Goal: Transaction & Acquisition: Purchase product/service

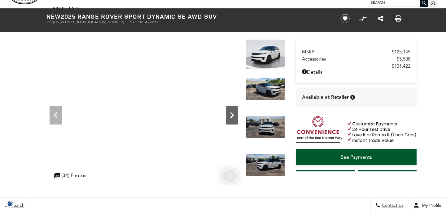
click at [231, 116] on icon "Next" at bounding box center [232, 115] width 12 height 12
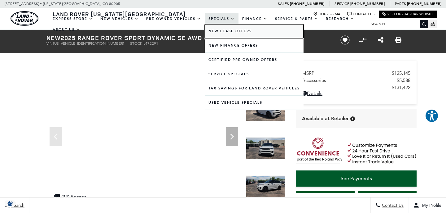
click at [218, 31] on link "New Lease Offers" at bounding box center [254, 31] width 99 height 14
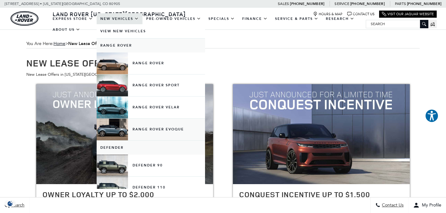
scroll to position [1, 0]
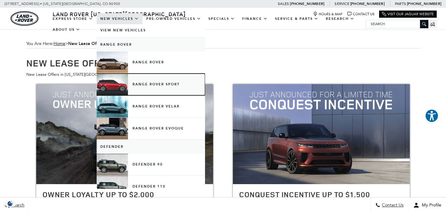
click at [158, 86] on link "Range Rover Sport" at bounding box center [151, 84] width 109 height 22
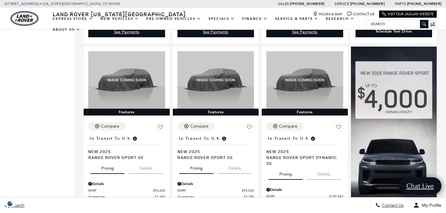
scroll to position [573, 0]
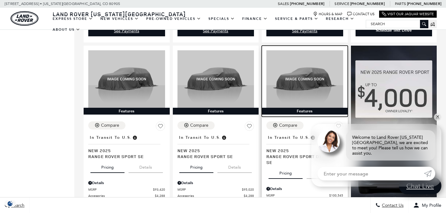
click at [303, 70] on img at bounding box center [305, 79] width 77 height 58
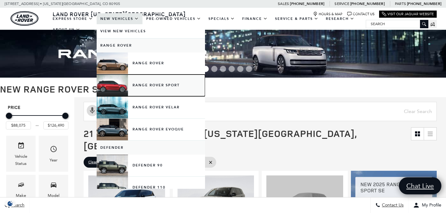
click at [145, 85] on link "Range Rover Sport" at bounding box center [151, 85] width 109 height 22
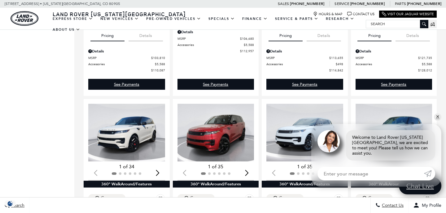
scroll to position [999, 0]
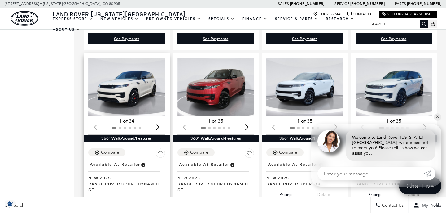
click at [139, 72] on img "1 / 2" at bounding box center [126, 87] width 77 height 58
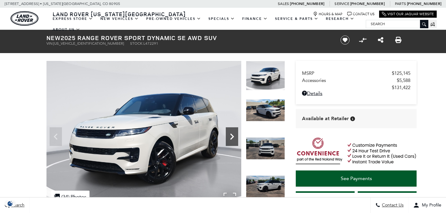
click at [234, 138] on icon "Next" at bounding box center [232, 136] width 12 height 12
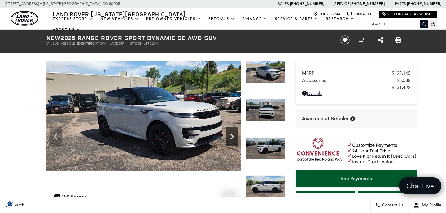
click at [234, 138] on icon "Next" at bounding box center [232, 136] width 12 height 12
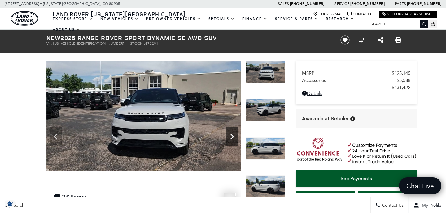
click at [234, 138] on icon "Next" at bounding box center [232, 136] width 12 height 12
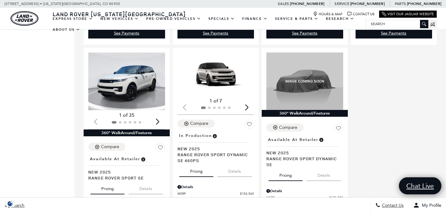
scroll to position [1215, 0]
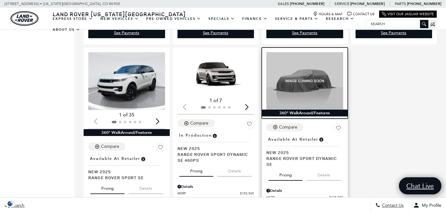
click at [319, 91] on img at bounding box center [305, 81] width 77 height 58
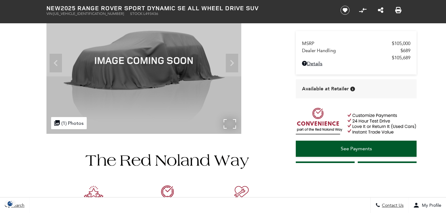
scroll to position [71, 0]
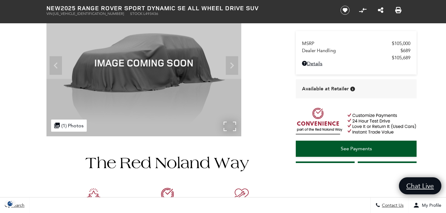
click at [68, 124] on div ".cls-1, .cls-3 { fill: #c50033; } .cls-1 { clip-rule: evenodd; } .cls-2 { clip-…" at bounding box center [69, 125] width 36 height 12
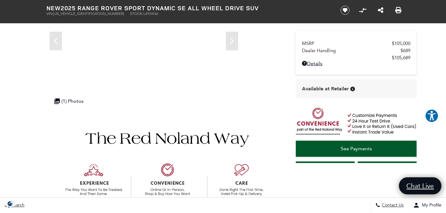
scroll to position [0, 0]
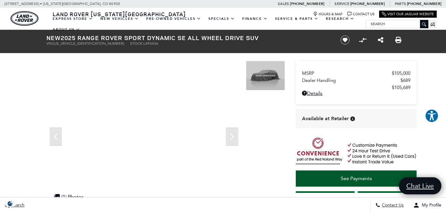
drag, startPoint x: 258, startPoint y: 38, endPoint x: 45, endPoint y: 41, distance: 213.0
click at [45, 41] on div "New 2025 Range Rover Sport Dynamic SE All Wheel Drive SUV VIN: [US_VEHICLE_IDEN…" at bounding box center [186, 40] width 298 height 20
copy h1 "New 2025 Range Rover Sport Dynamic SE All Wheel Drive SUV"
